Goal: Information Seeking & Learning: Learn about a topic

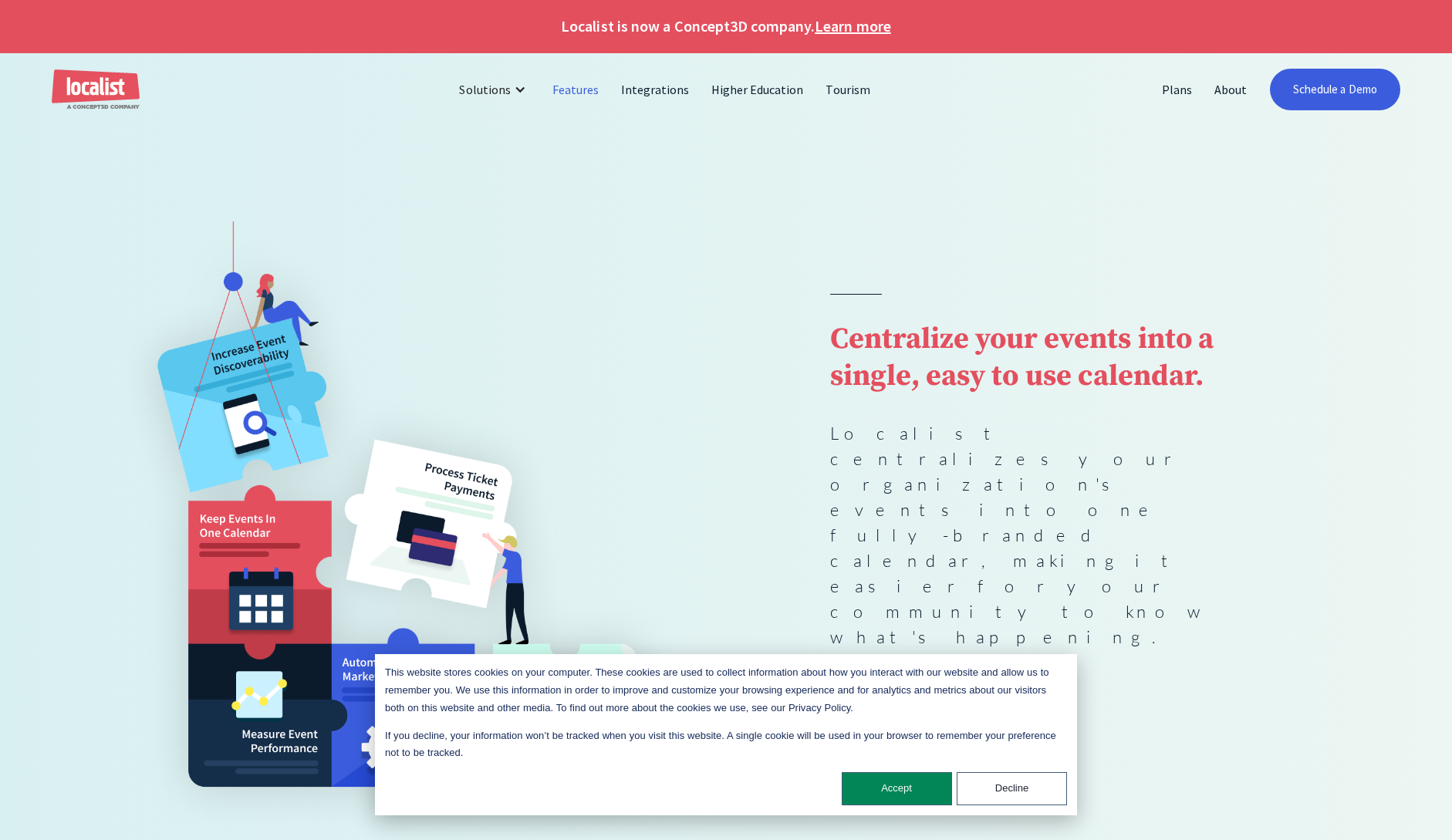
scroll to position [2, 0]
click at [585, 87] on link "Features" at bounding box center [576, 89] width 69 height 37
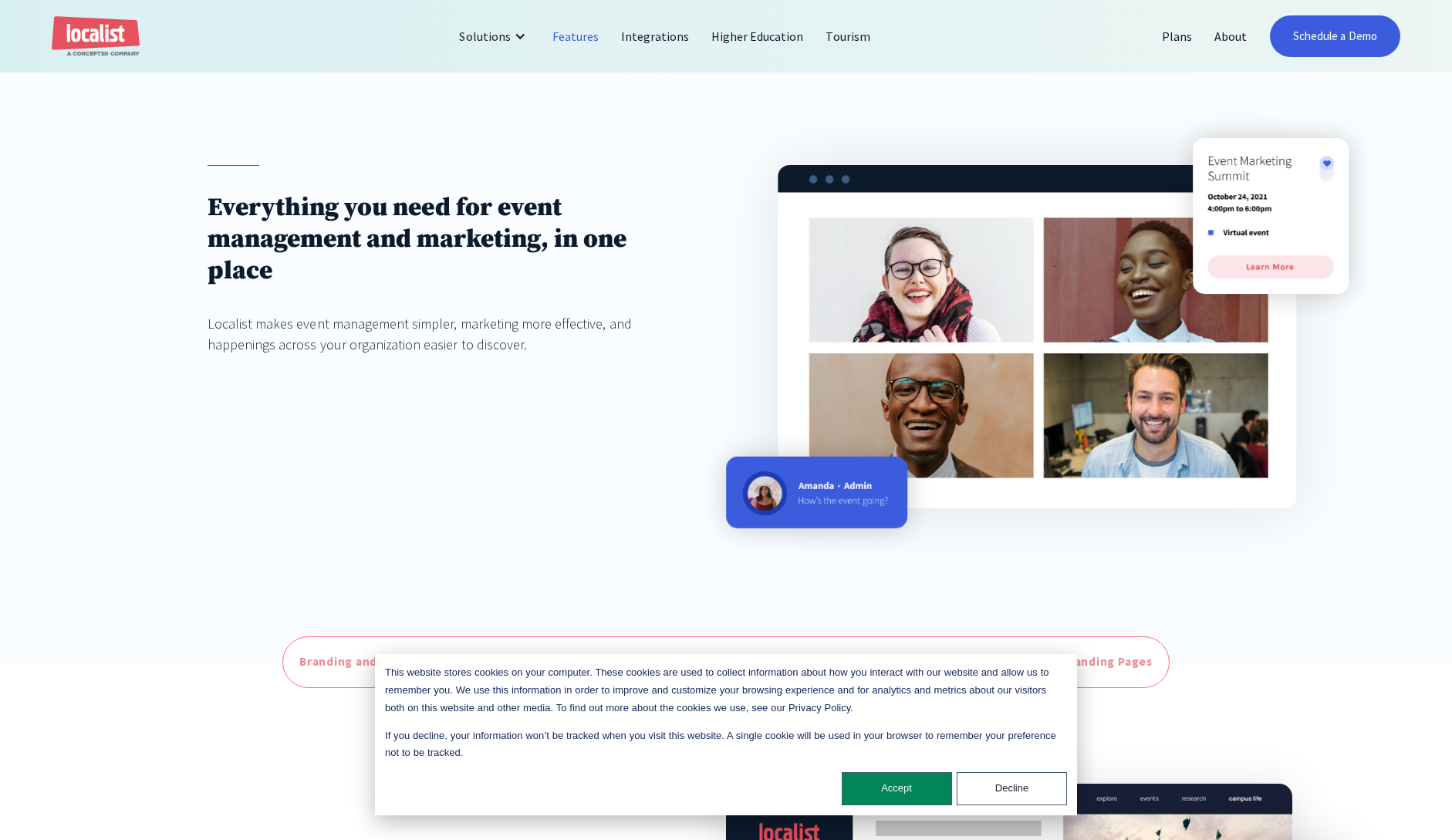
scroll to position [165, 0]
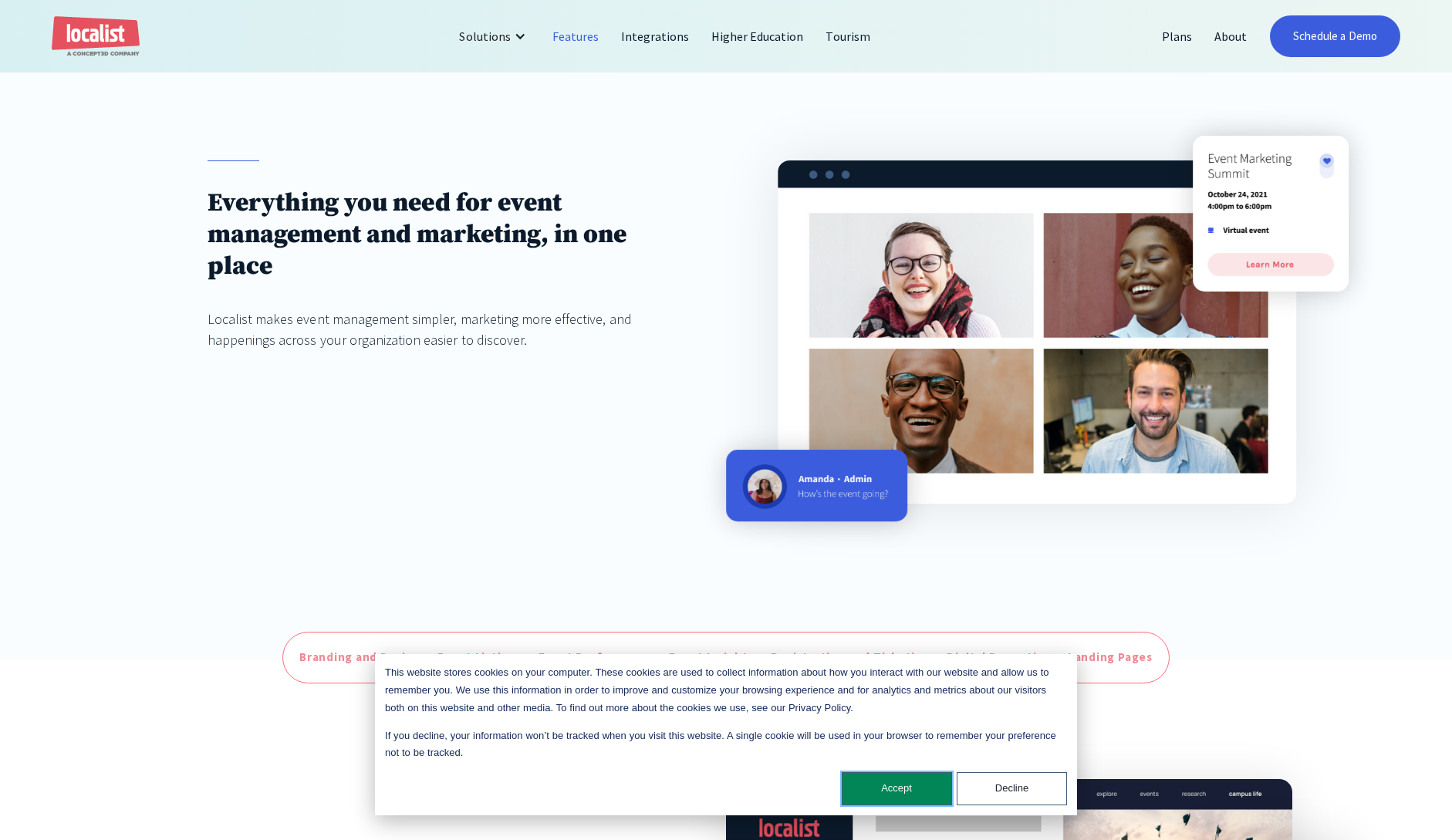
click at [921, 795] on button "Accept" at bounding box center [896, 789] width 110 height 34
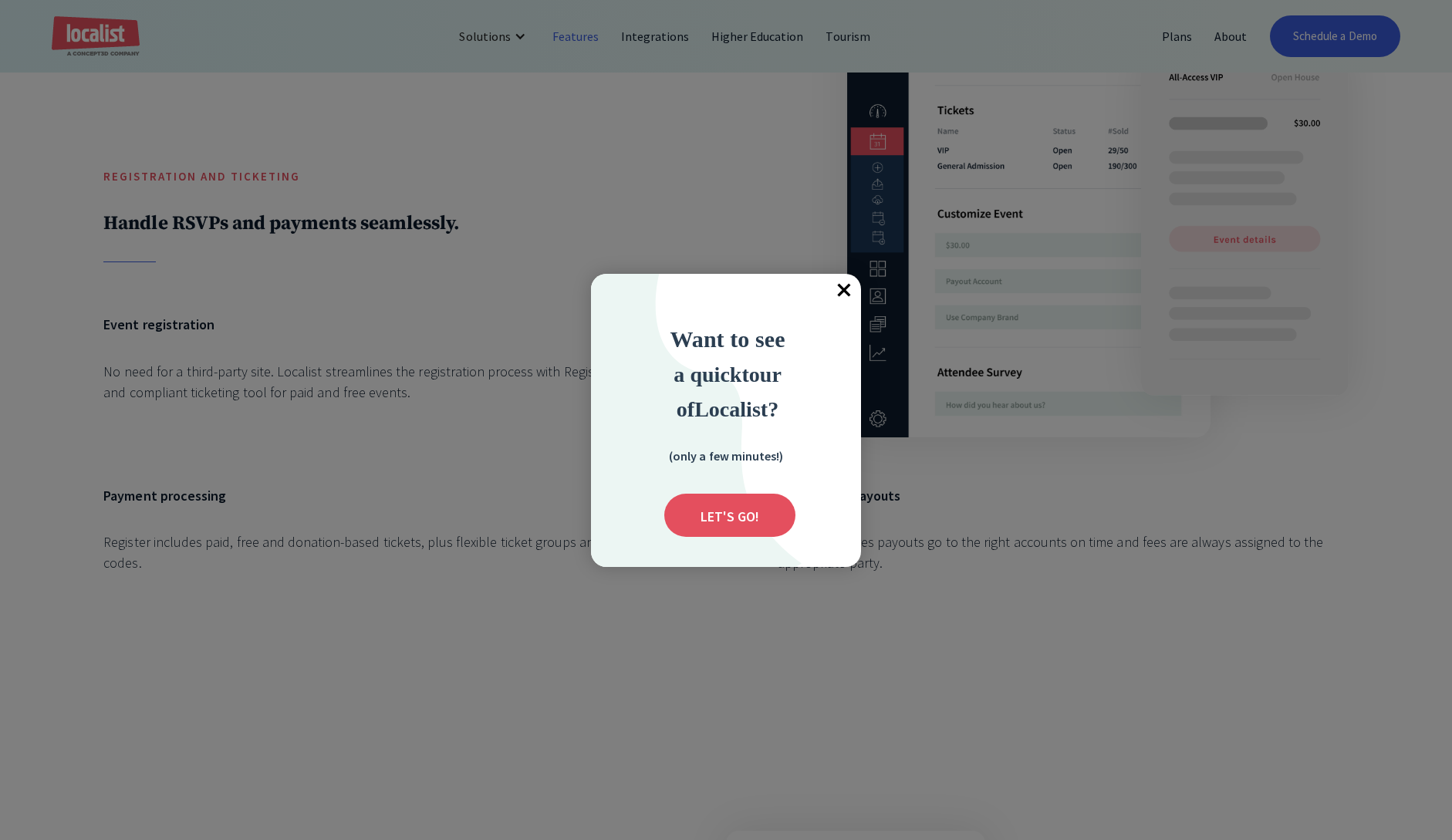
scroll to position [4375, 0]
click at [851, 292] on span "×" at bounding box center [844, 290] width 34 height 34
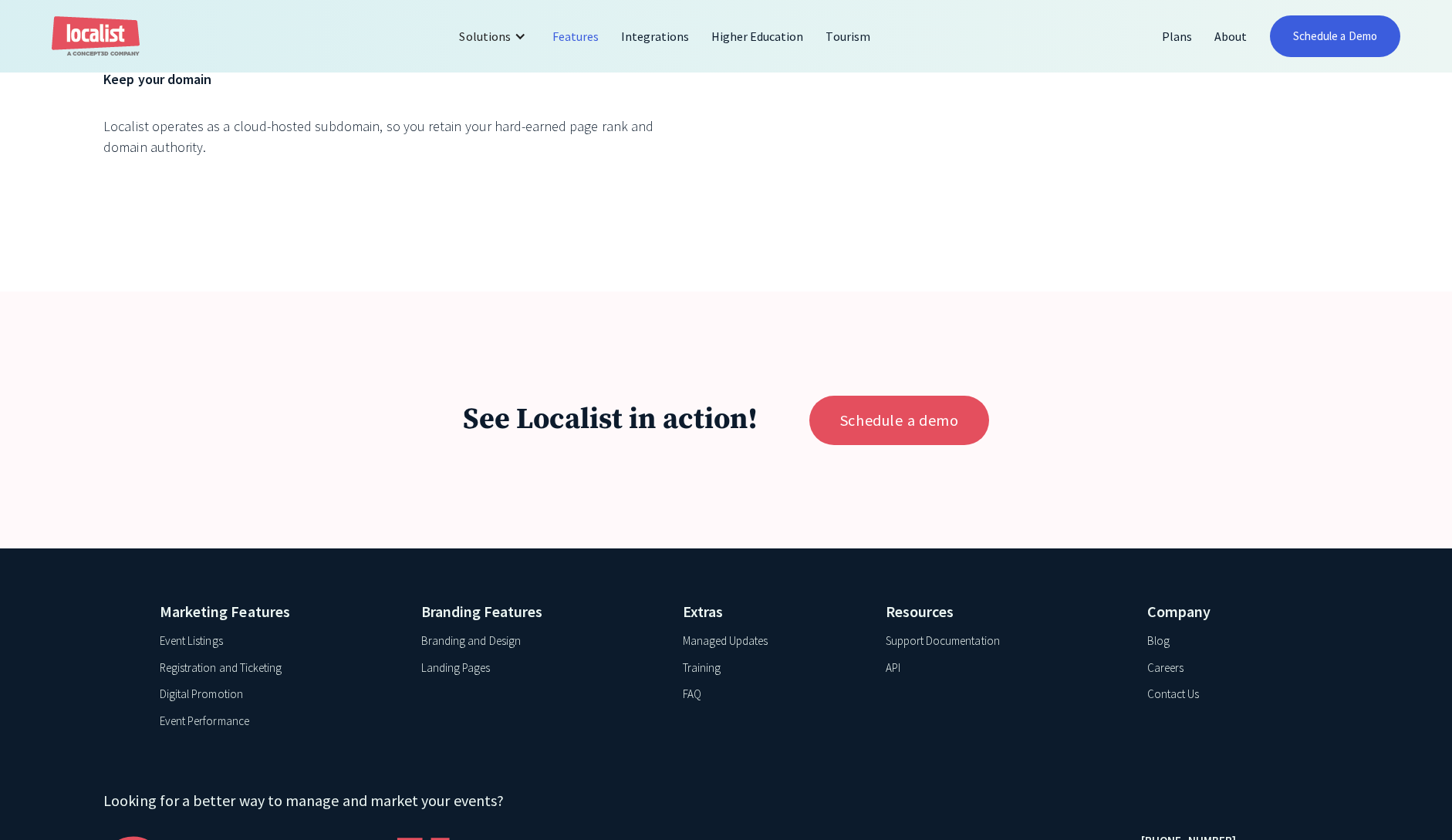
scroll to position [5495, 0]
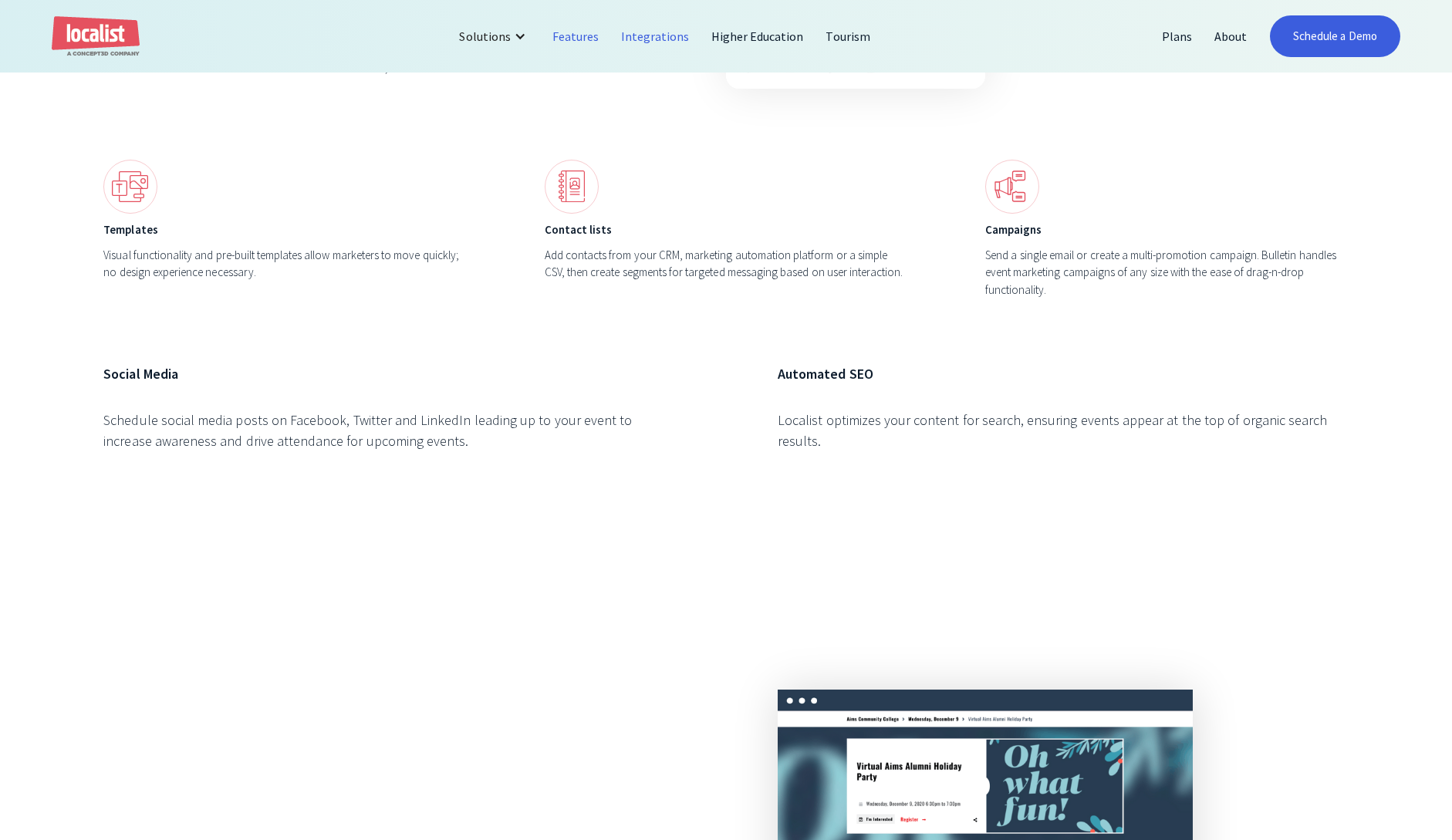
click at [658, 36] on link "Integrations" at bounding box center [655, 36] width 91 height 37
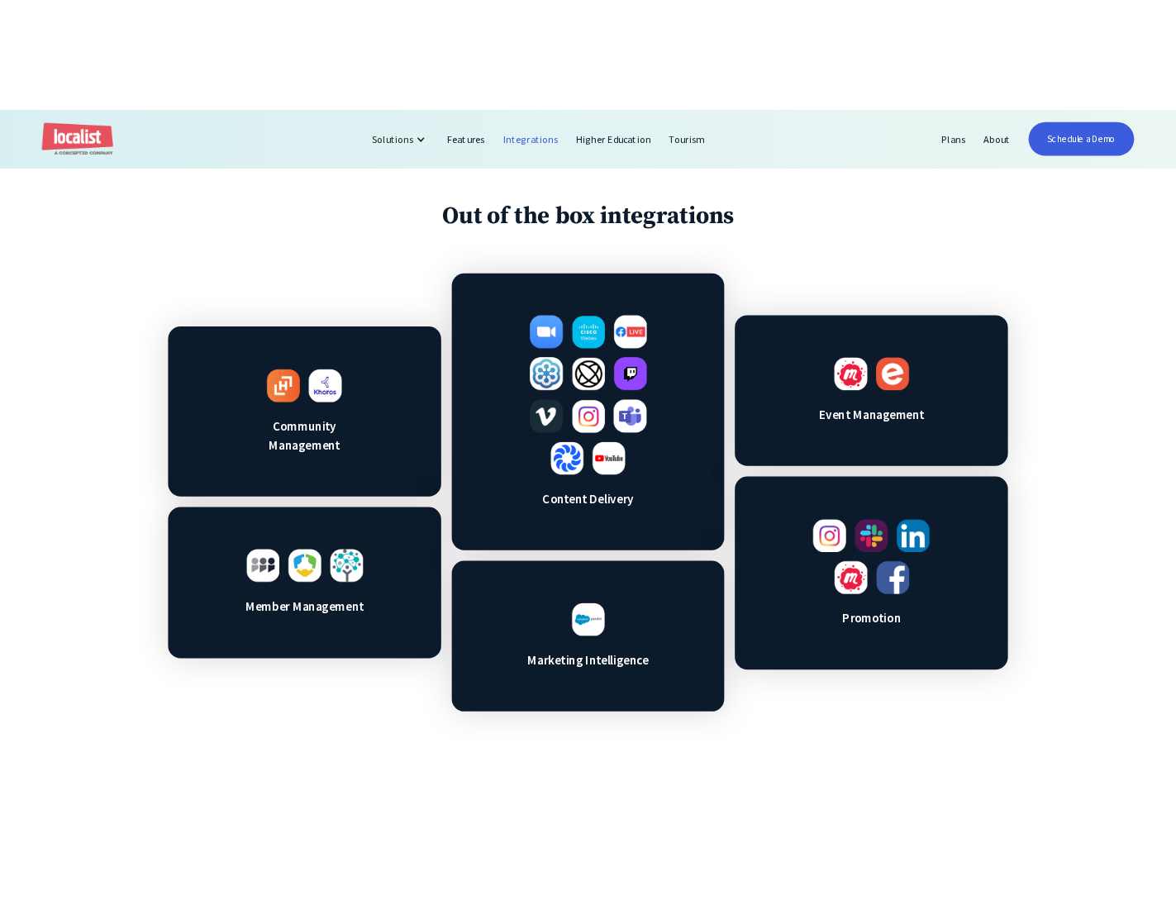
scroll to position [816, 0]
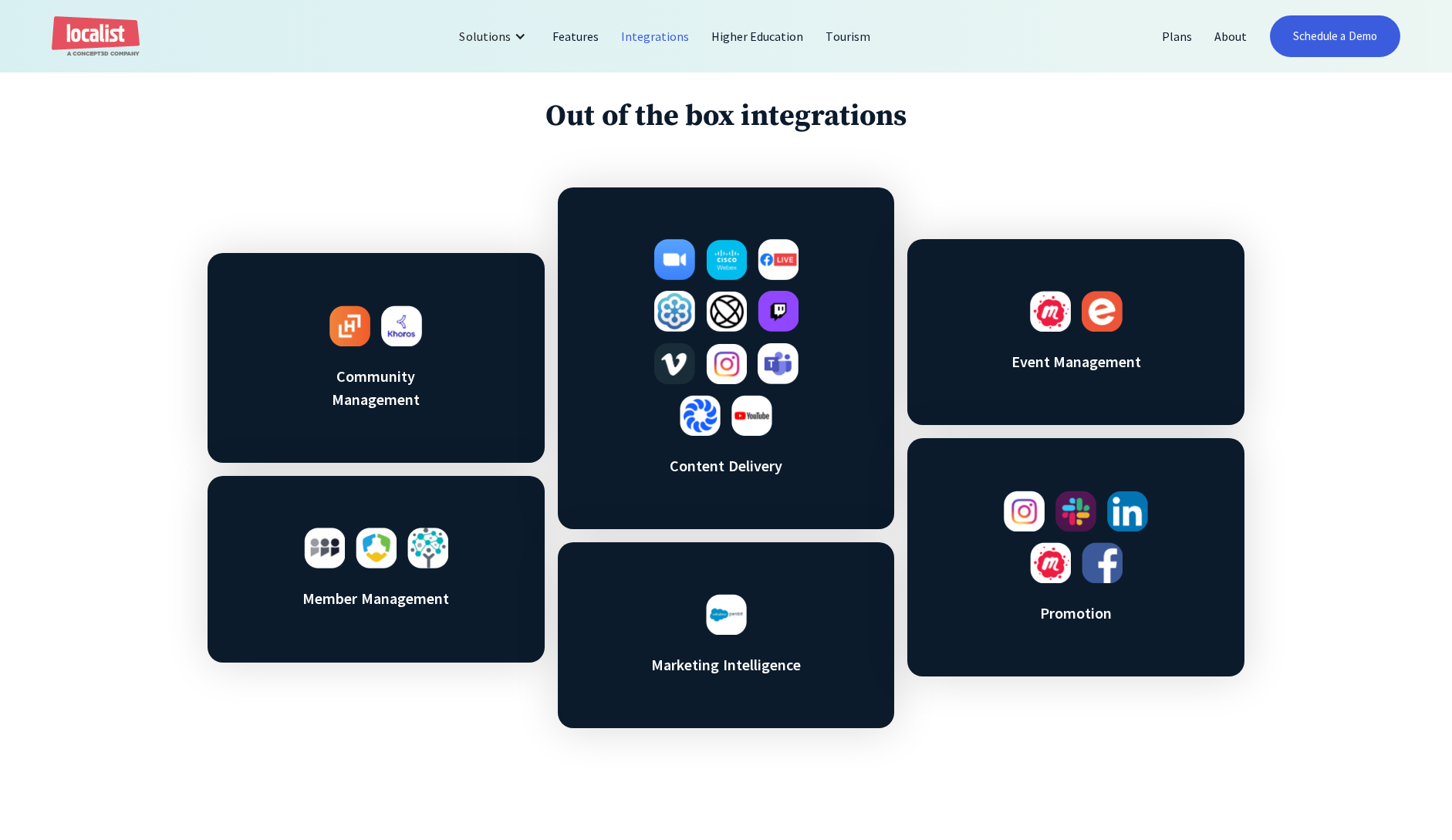
click at [1053, 318] on img at bounding box center [1050, 311] width 41 height 41
click at [1059, 319] on img at bounding box center [1050, 311] width 41 height 41
click at [1053, 319] on img at bounding box center [1050, 311] width 41 height 41
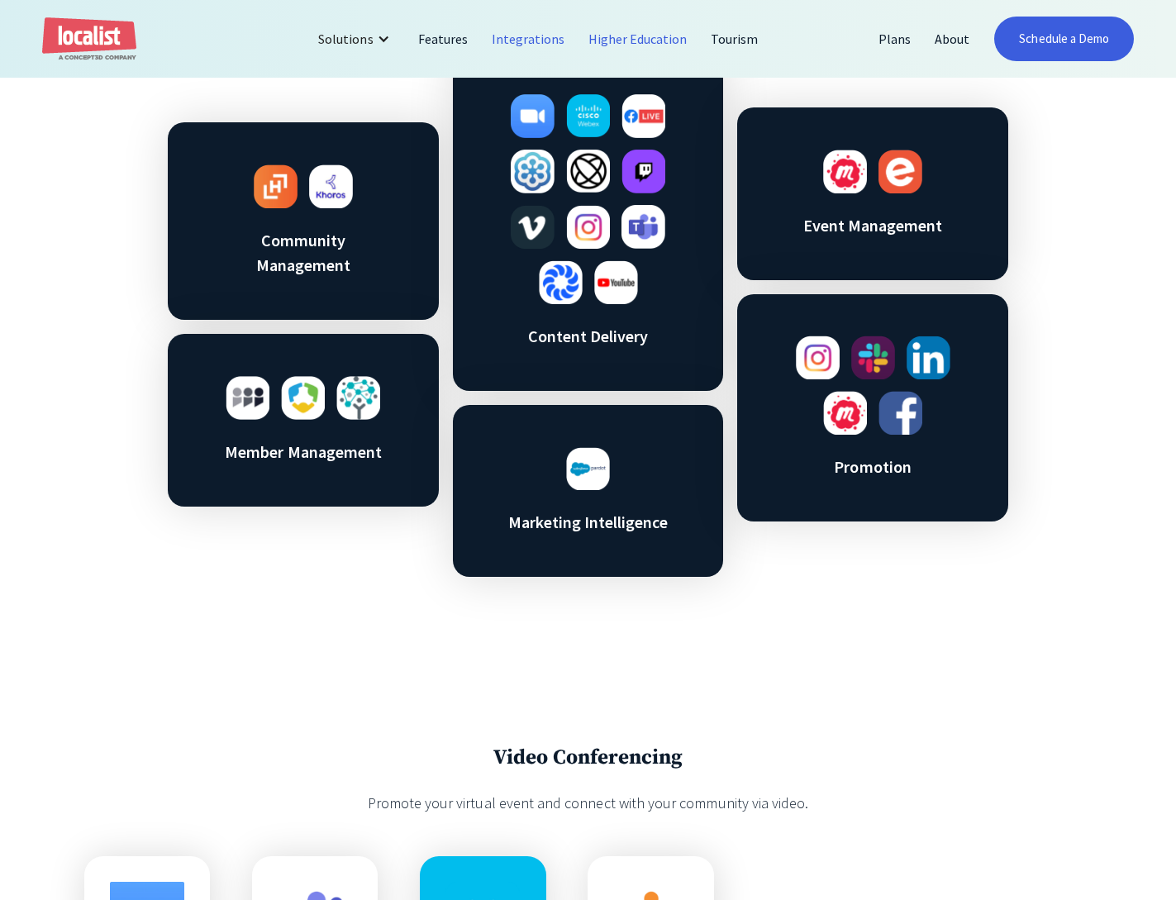
click at [629, 37] on link "Higher Education" at bounding box center [638, 39] width 123 height 40
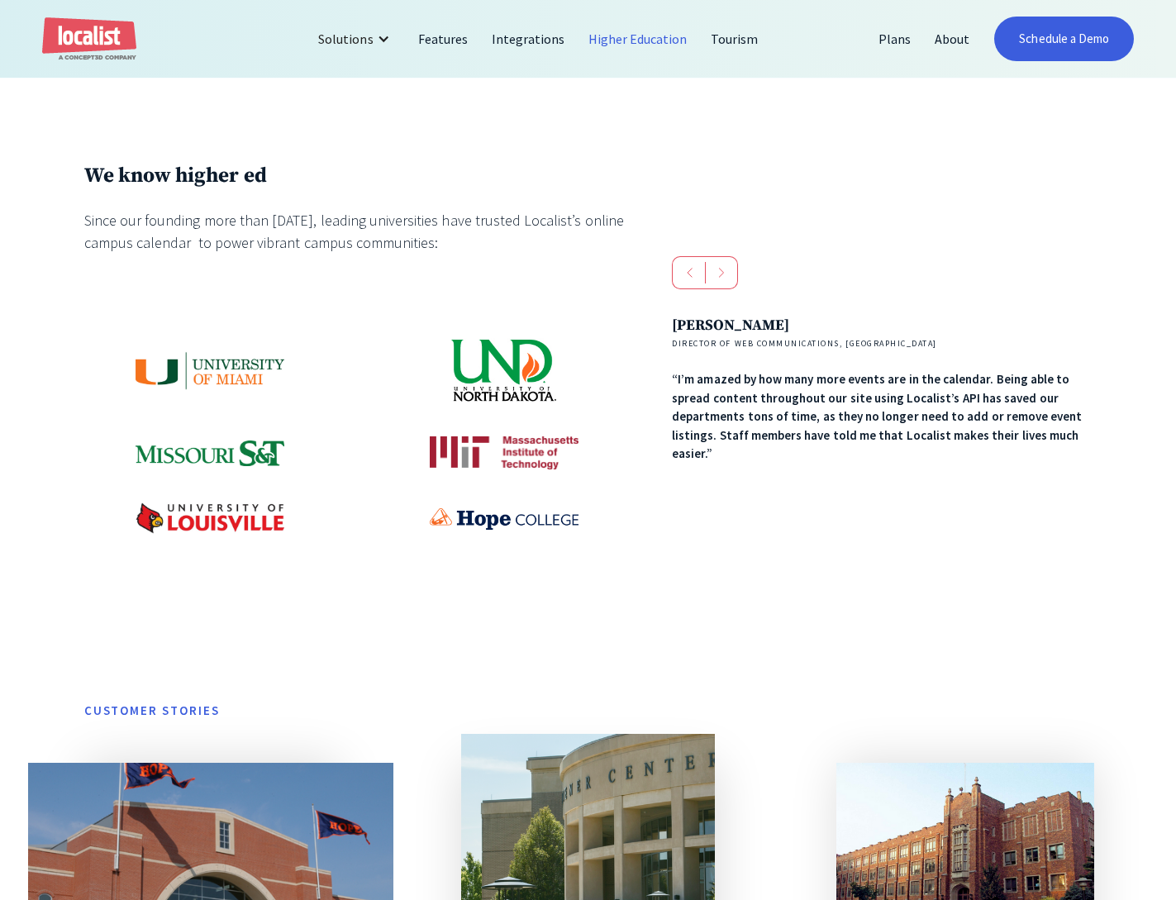
scroll to position [690, 0]
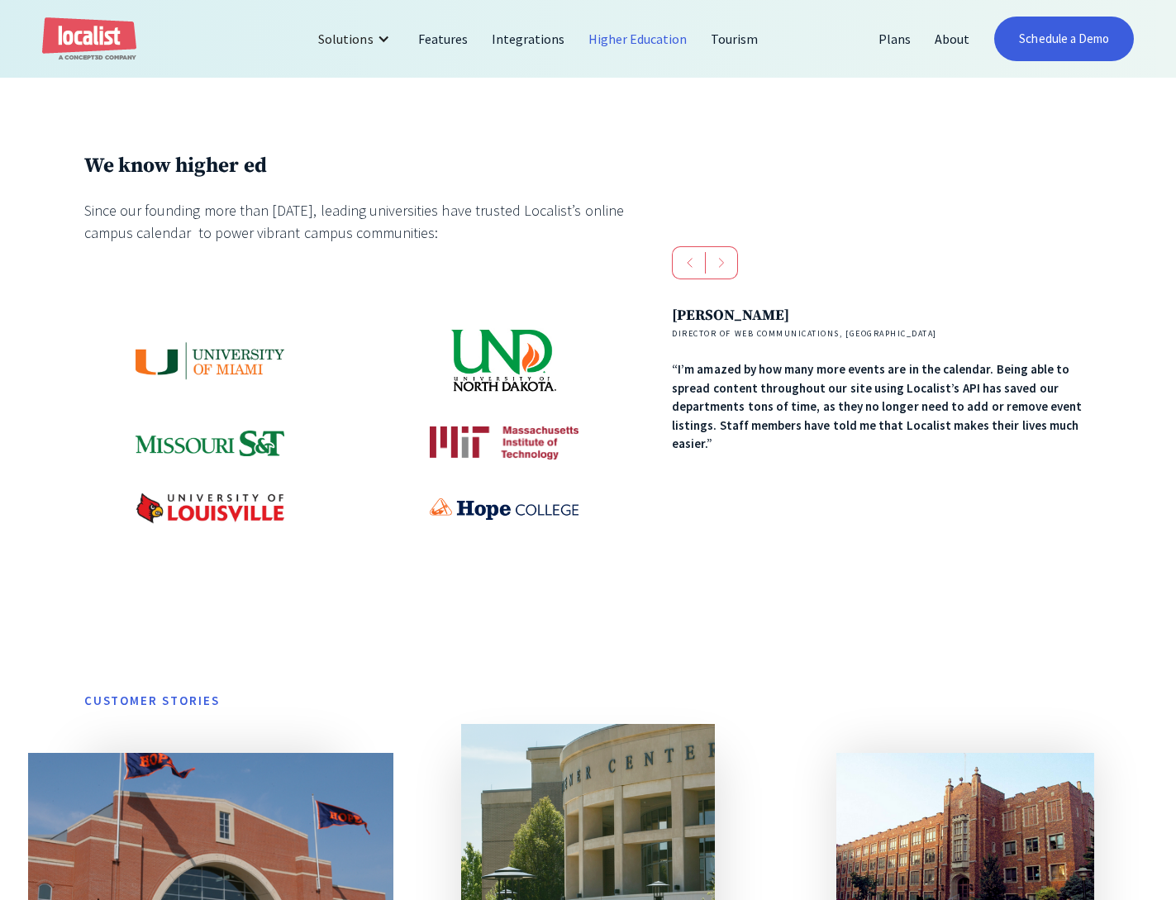
click at [724, 275] on div "next slide" at bounding box center [721, 262] width 33 height 33
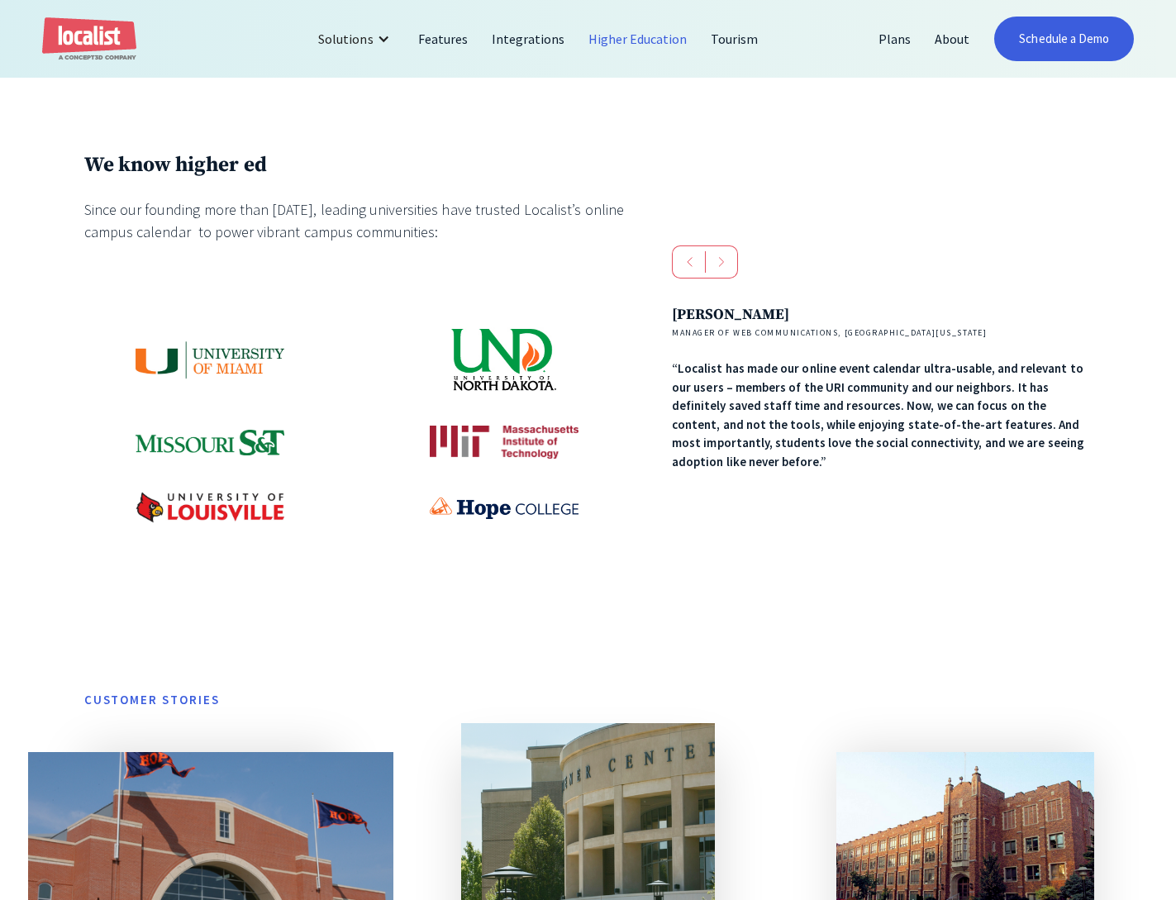
scroll to position [691, 0]
click at [725, 275] on div "next slide" at bounding box center [721, 261] width 33 height 33
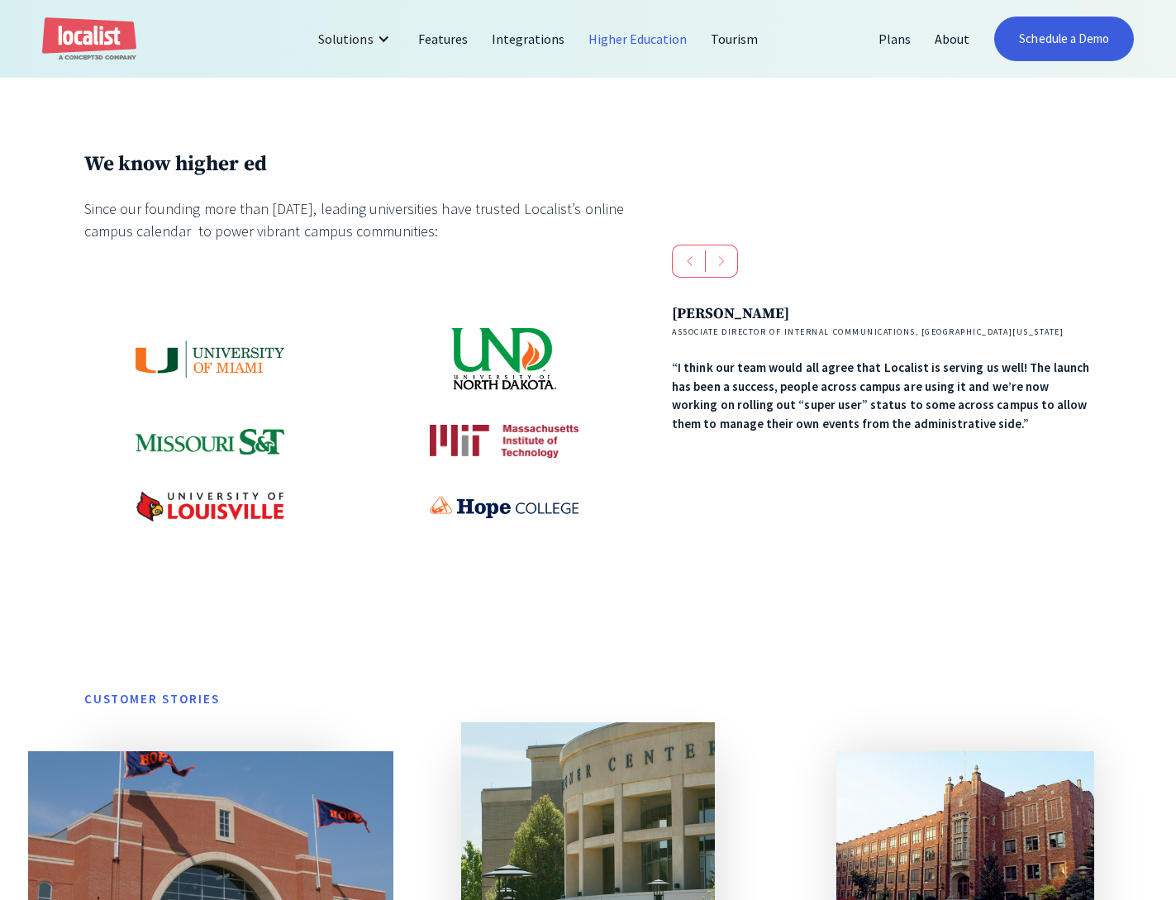
click at [725, 275] on div "next slide" at bounding box center [721, 261] width 33 height 33
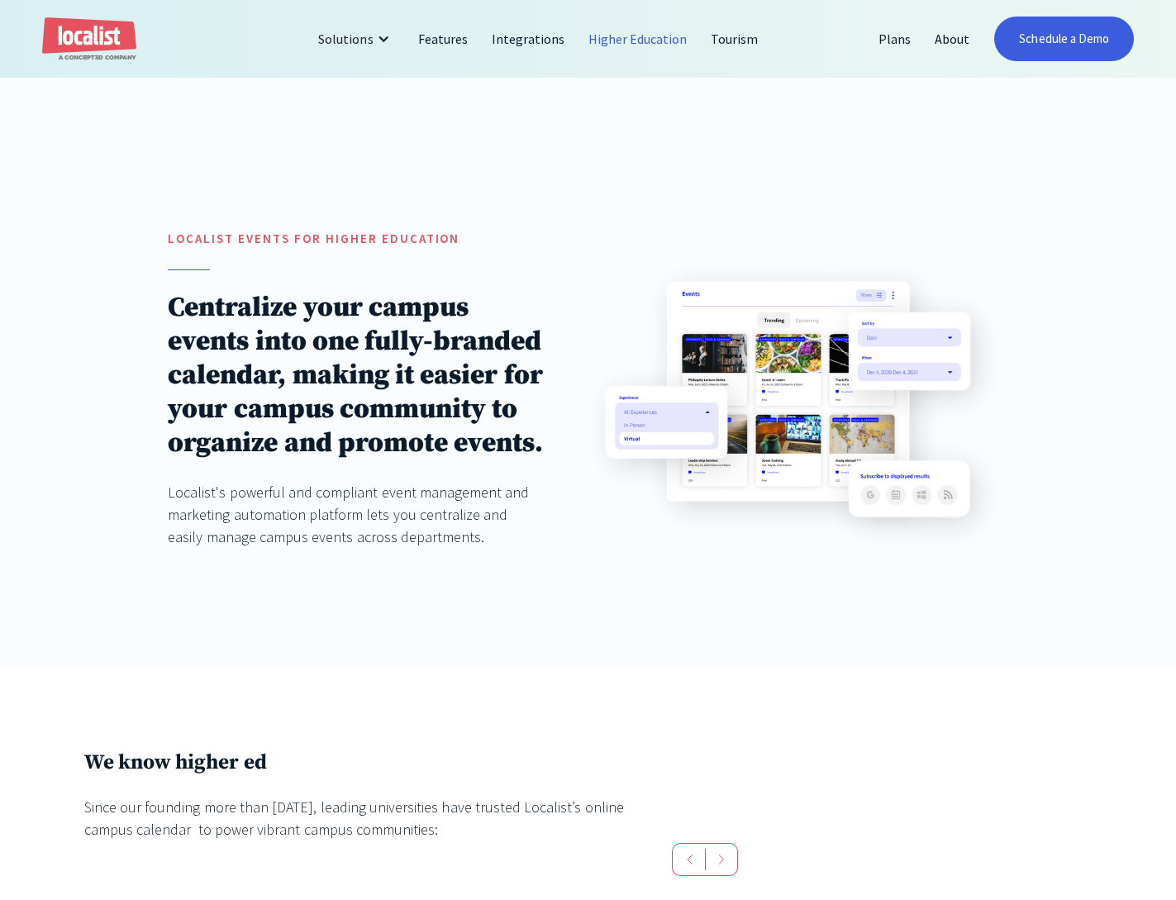
scroll to position [0, 0]
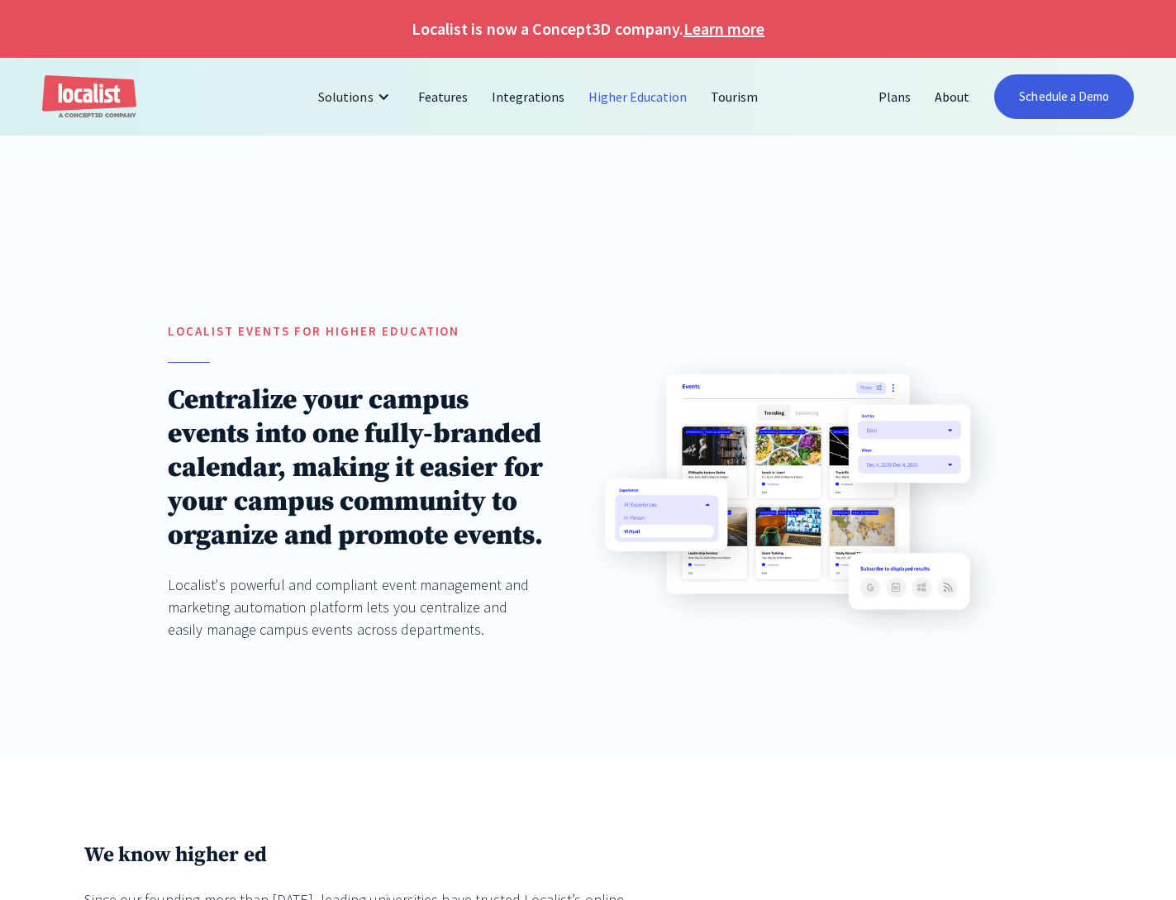
click at [500, 307] on div "localist Events for Higher education Centralize your campus events into one ful…" at bounding box center [588, 498] width 1176 height 520
